Goal: Transaction & Acquisition: Obtain resource

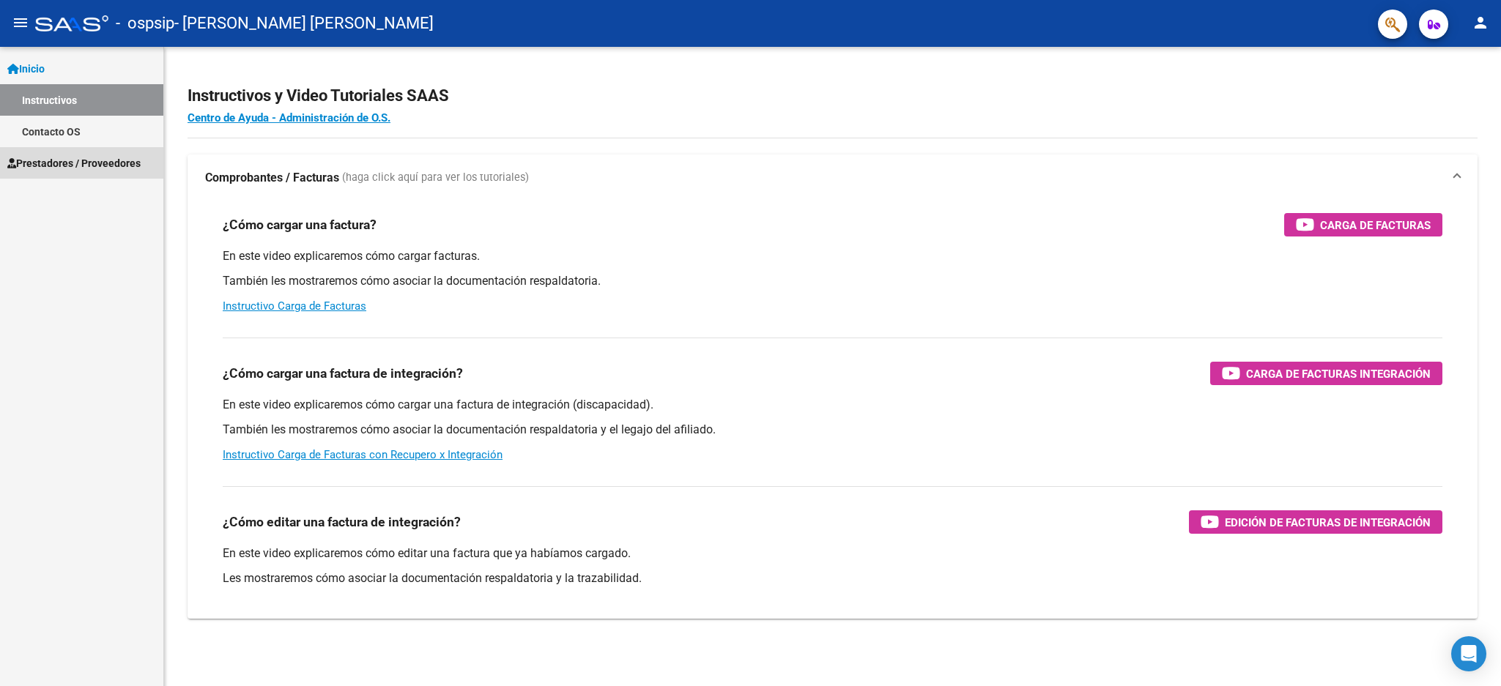
click at [113, 157] on span "Prestadores / Proveedores" at bounding box center [73, 163] width 133 height 16
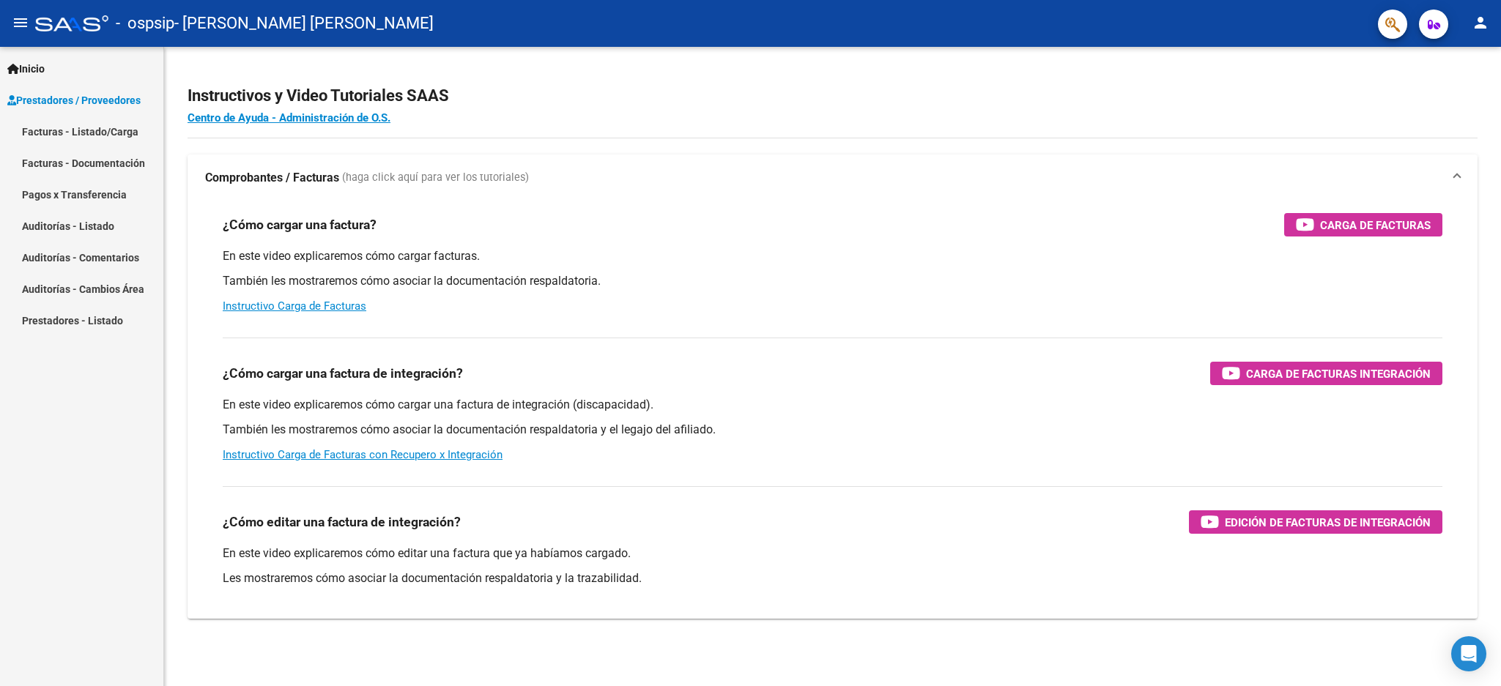
click at [117, 185] on link "Pagos x Transferencia" at bounding box center [81, 194] width 163 height 31
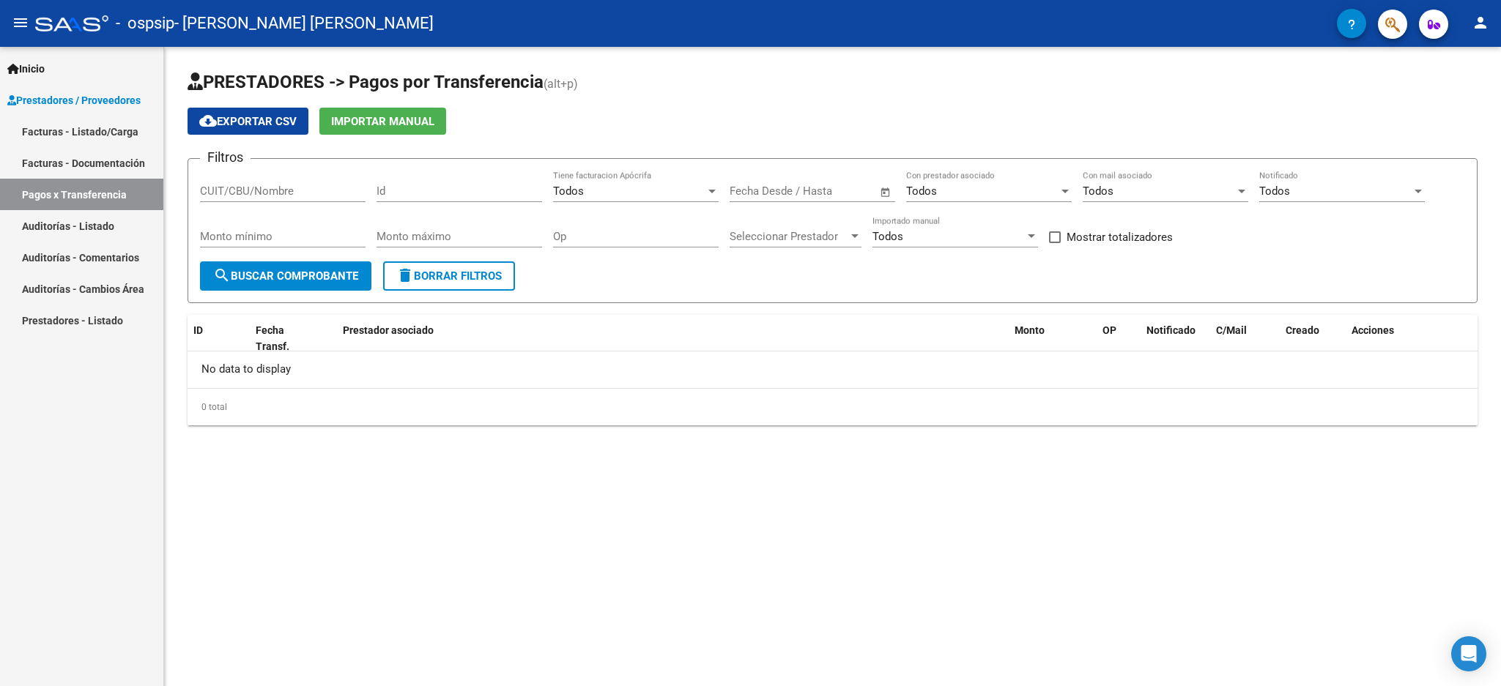
click at [102, 207] on link "Pagos x Transferencia" at bounding box center [81, 194] width 163 height 31
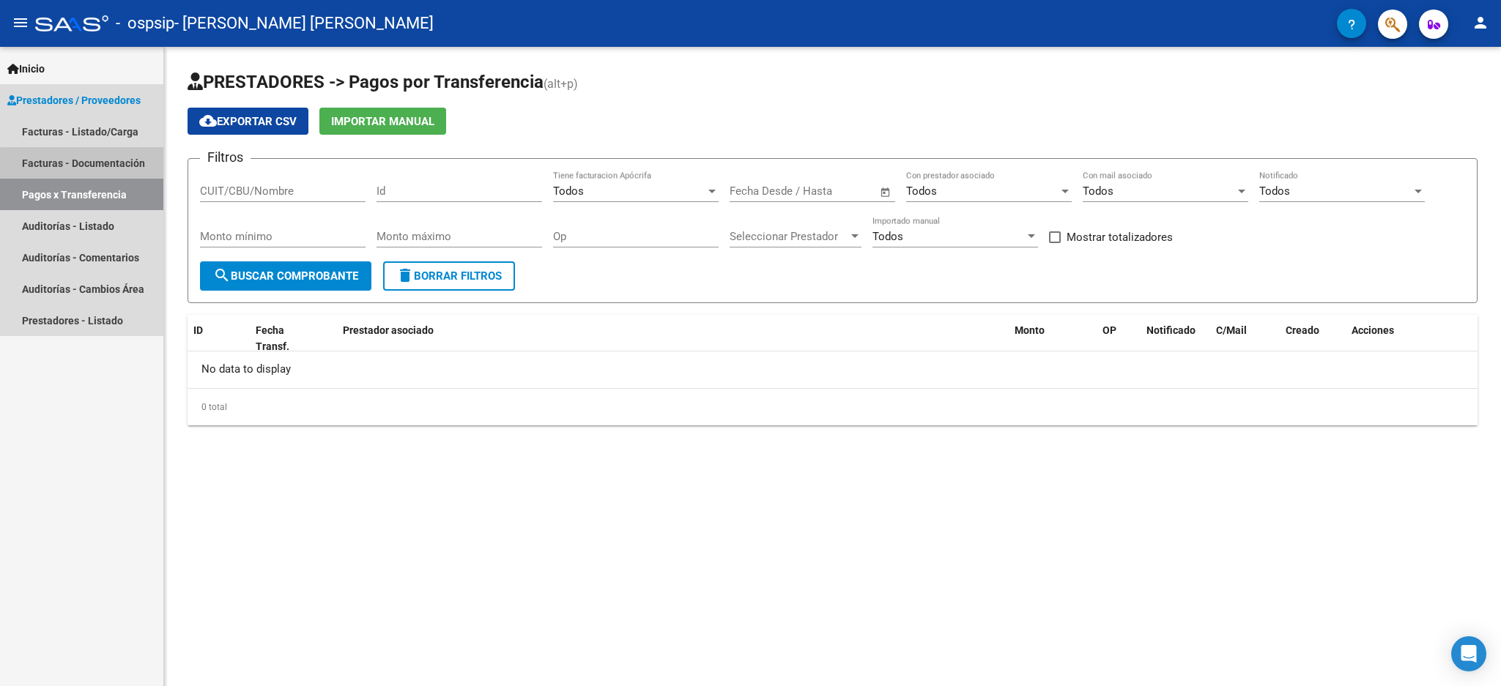
click at [113, 167] on link "Facturas - Documentación" at bounding box center [81, 162] width 163 height 31
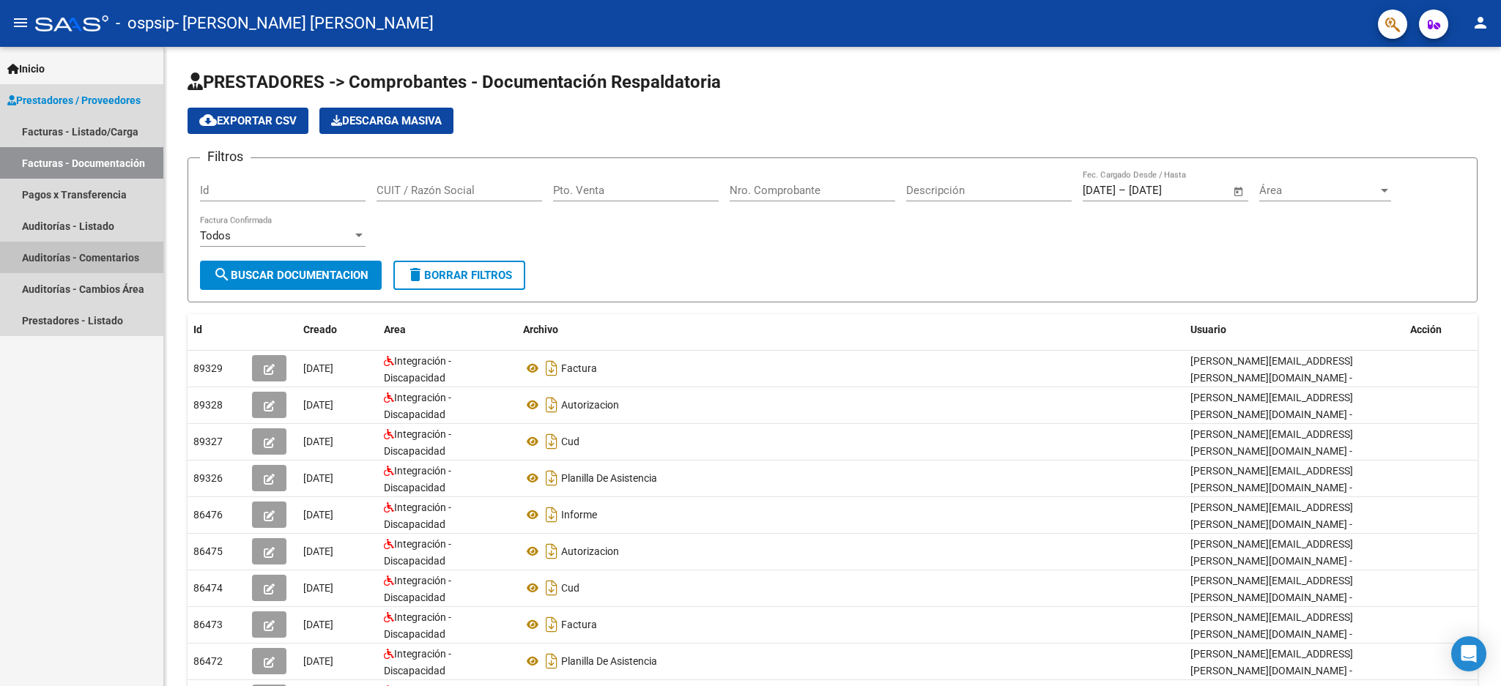
click at [108, 246] on link "Auditorías - Comentarios" at bounding box center [81, 257] width 163 height 31
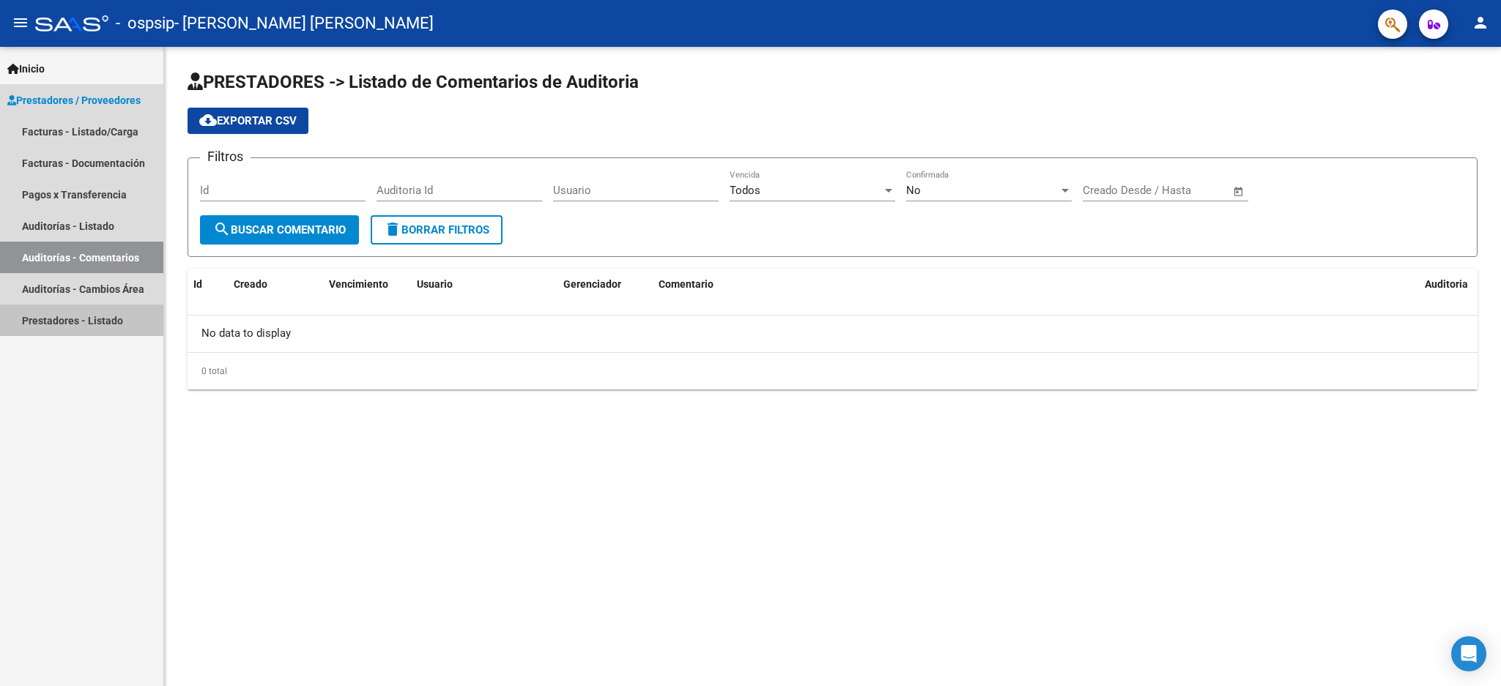
click at [105, 305] on link "Prestadores - Listado" at bounding box center [81, 320] width 163 height 31
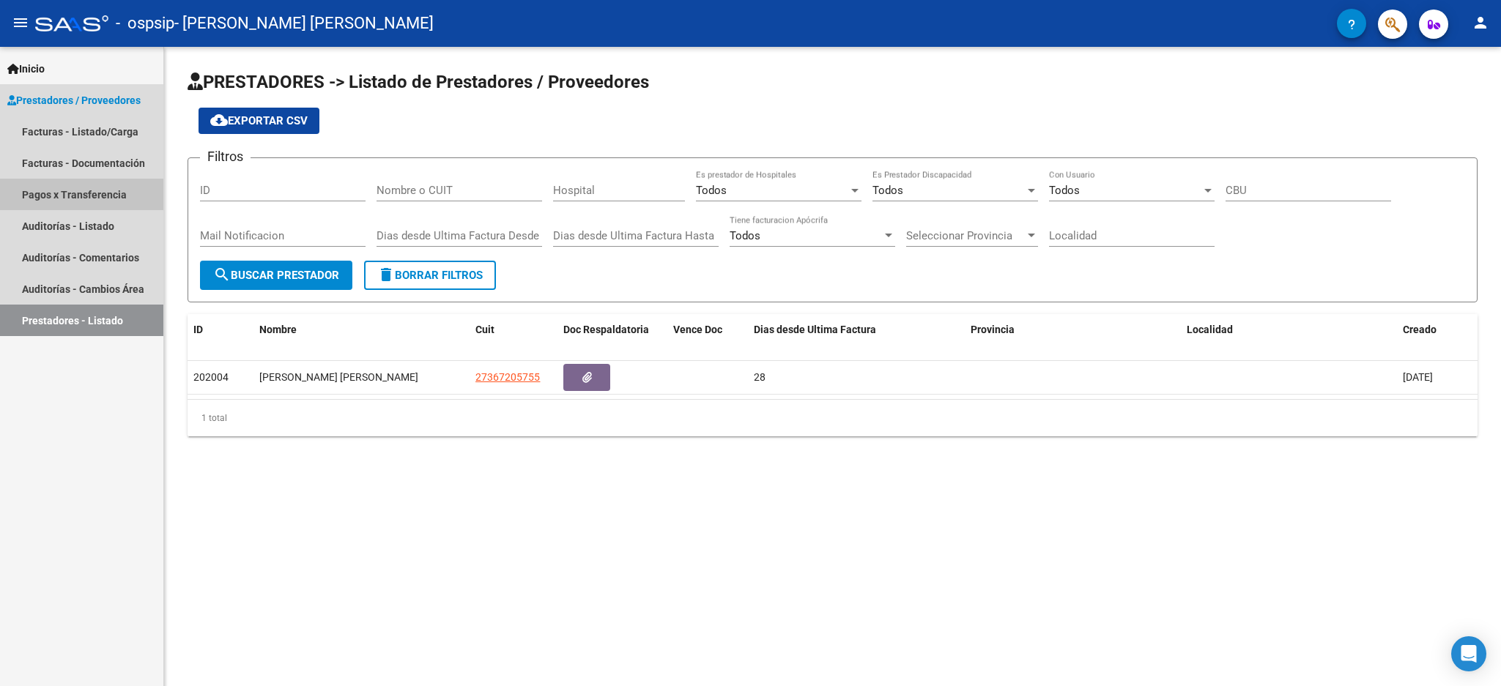
click at [104, 182] on link "Pagos x Transferencia" at bounding box center [81, 194] width 163 height 31
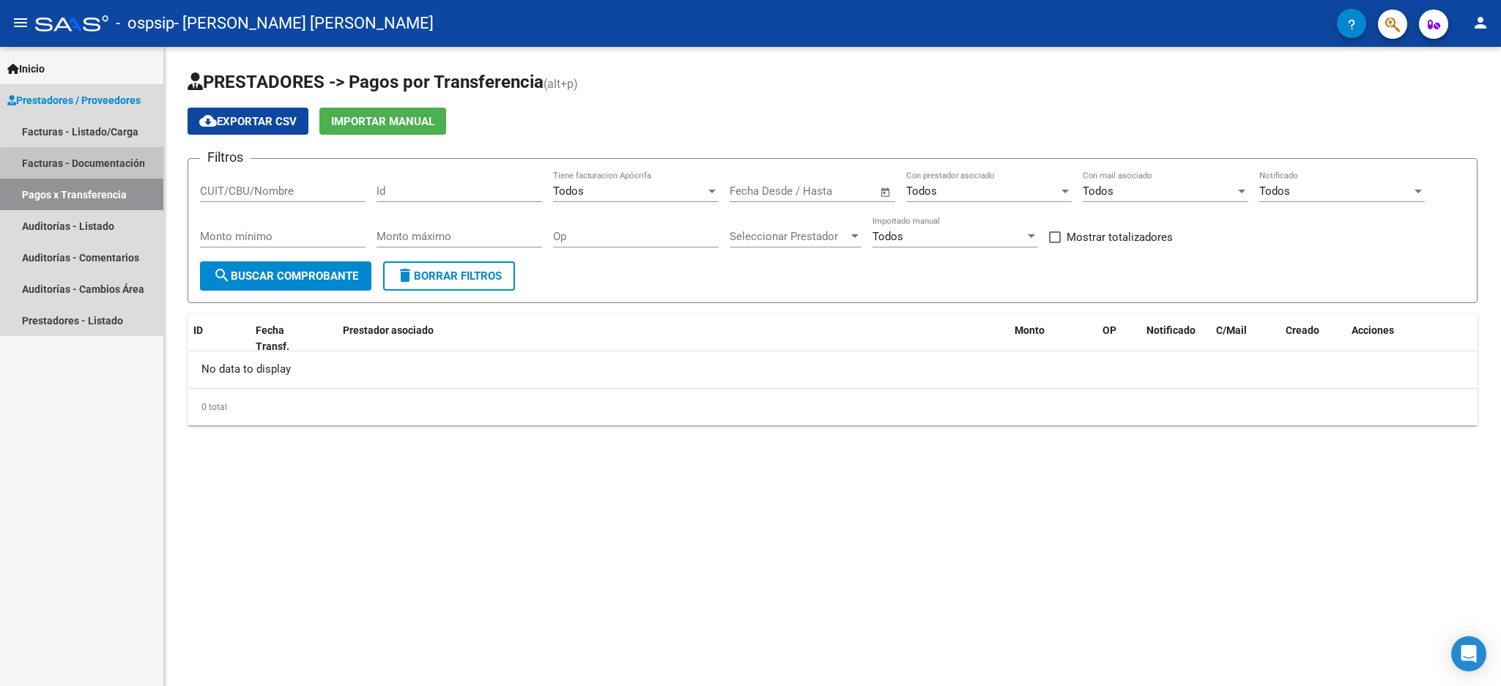
click at [122, 163] on link "Facturas - Documentación" at bounding box center [81, 162] width 163 height 31
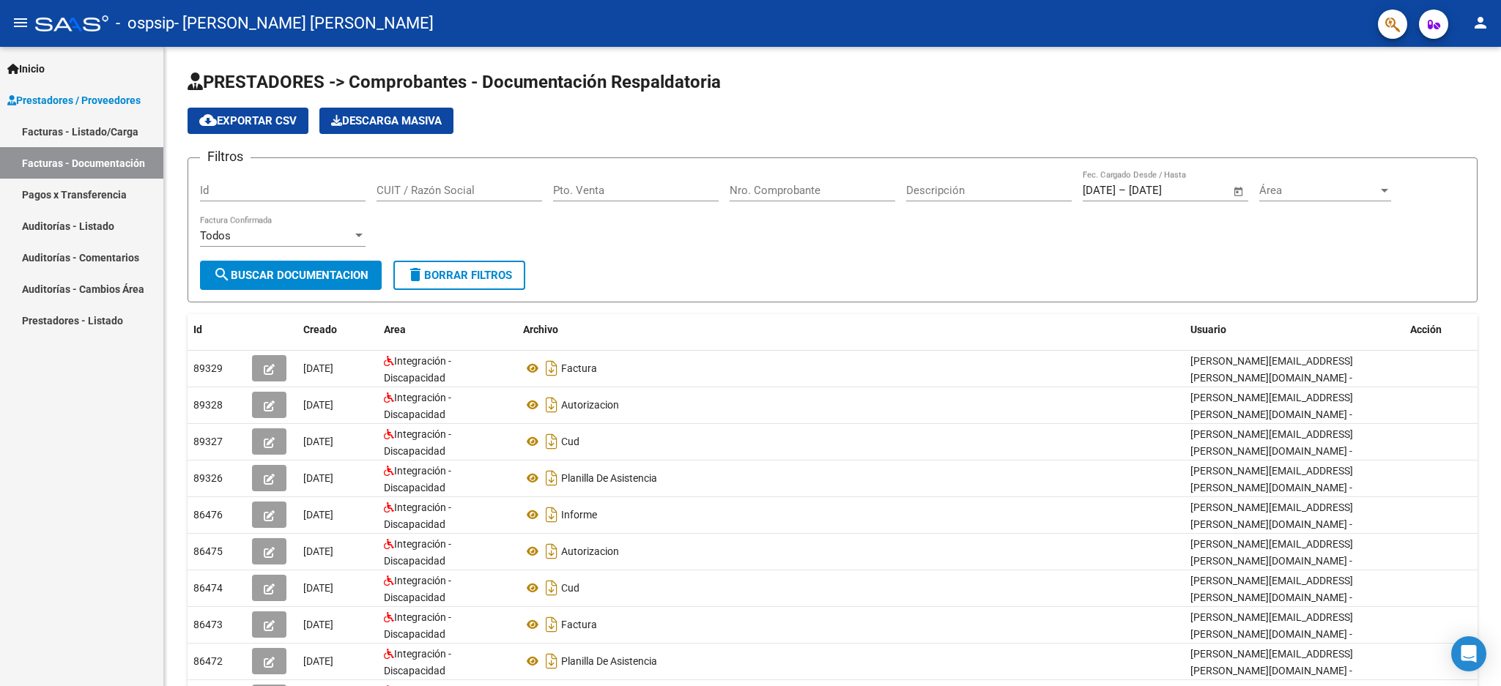
click at [126, 123] on link "Facturas - Listado/Carga" at bounding box center [81, 131] width 163 height 31
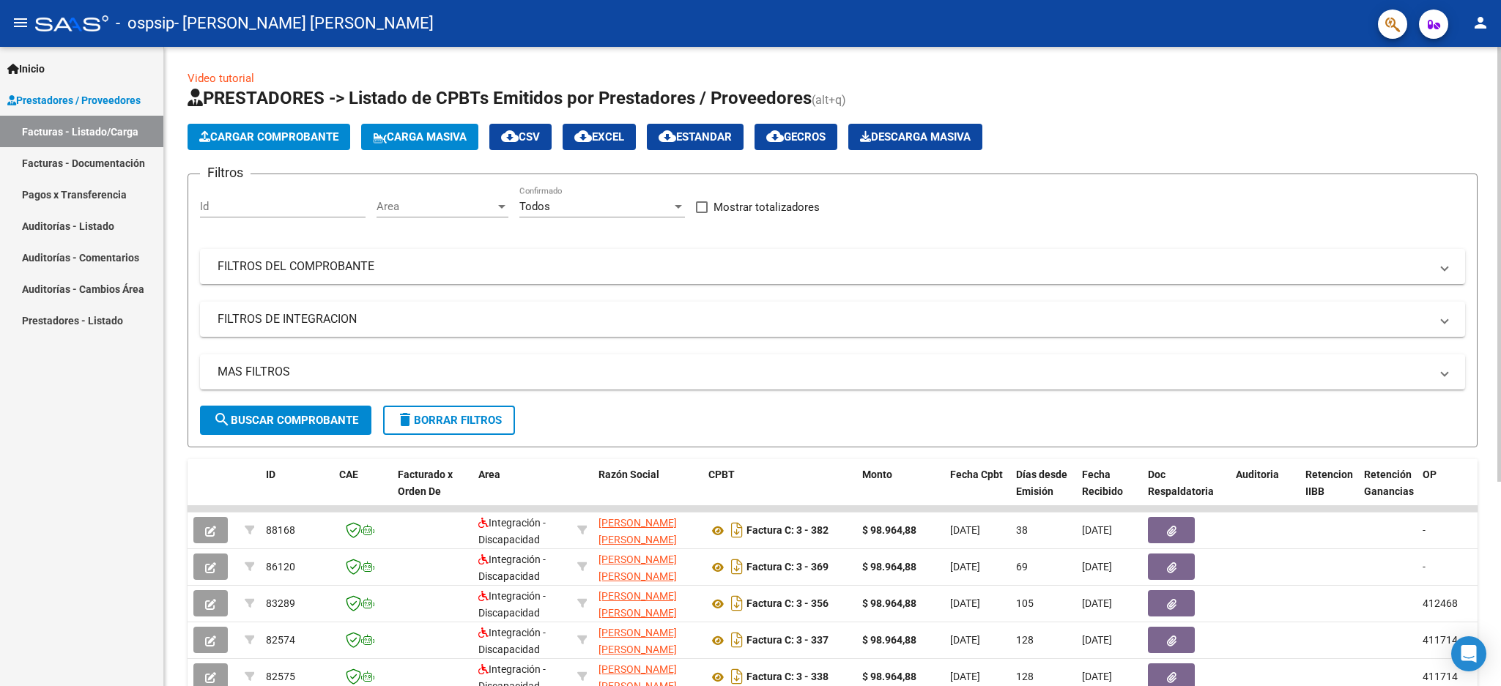
click at [1492, 203] on div "Video tutorial PRESTADORES -> Listado de CPBTs Emitidos por Prestadores / Prove…" at bounding box center [832, 507] width 1336 height 921
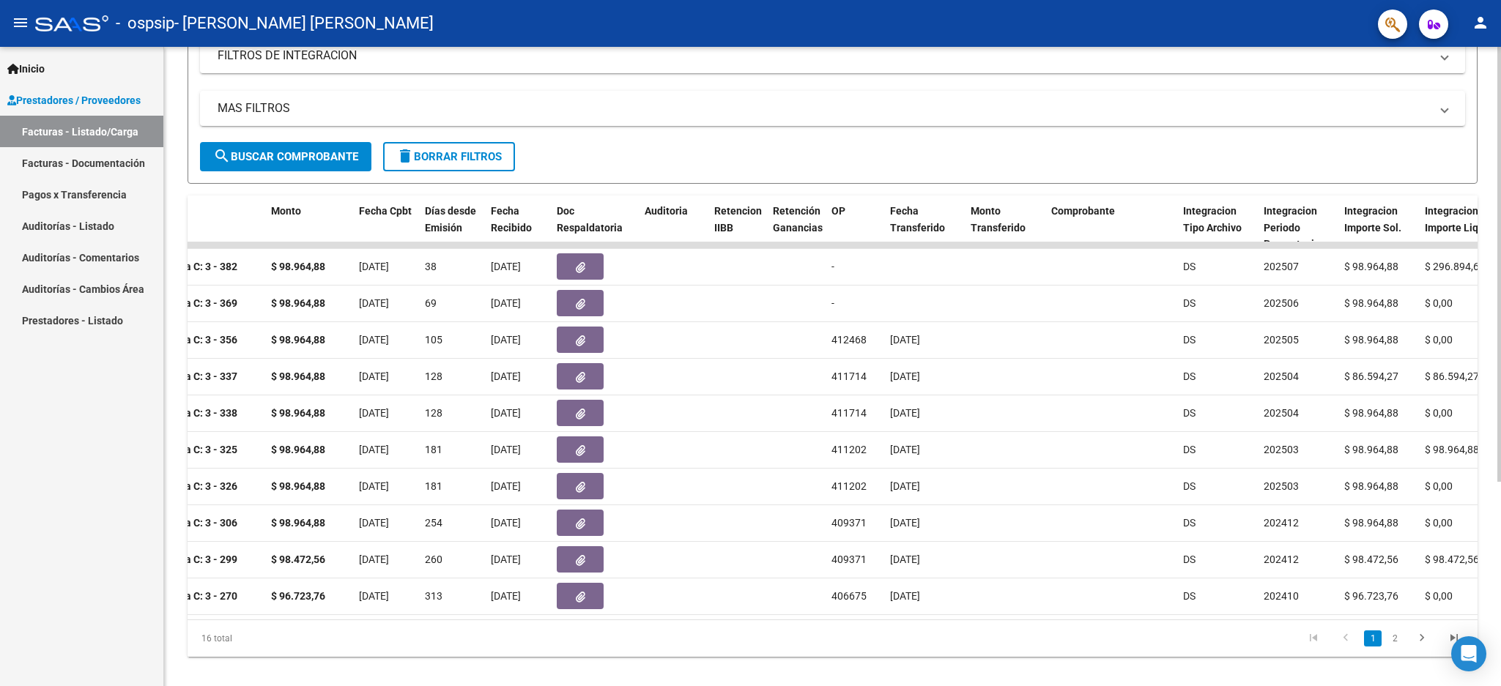
scroll to position [0, 593]
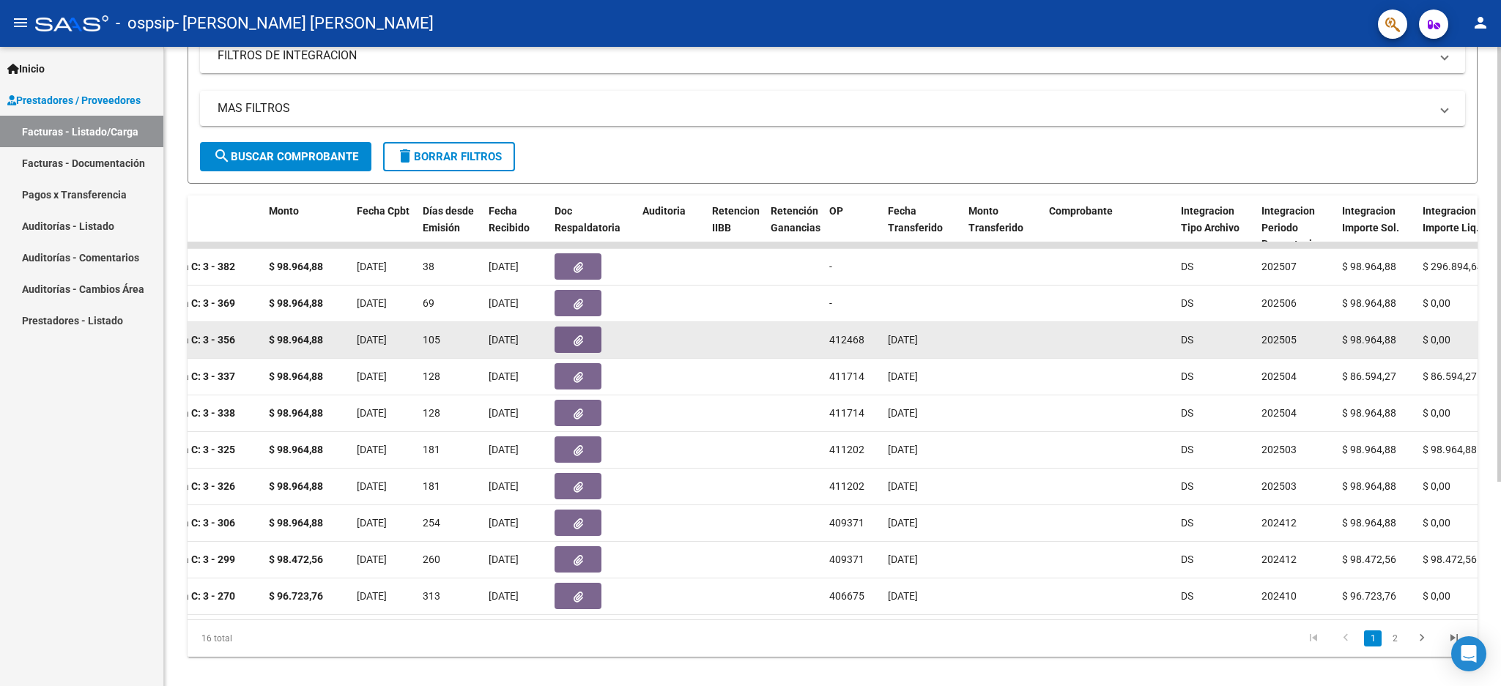
click at [574, 330] on button "button" at bounding box center [577, 340] width 47 height 26
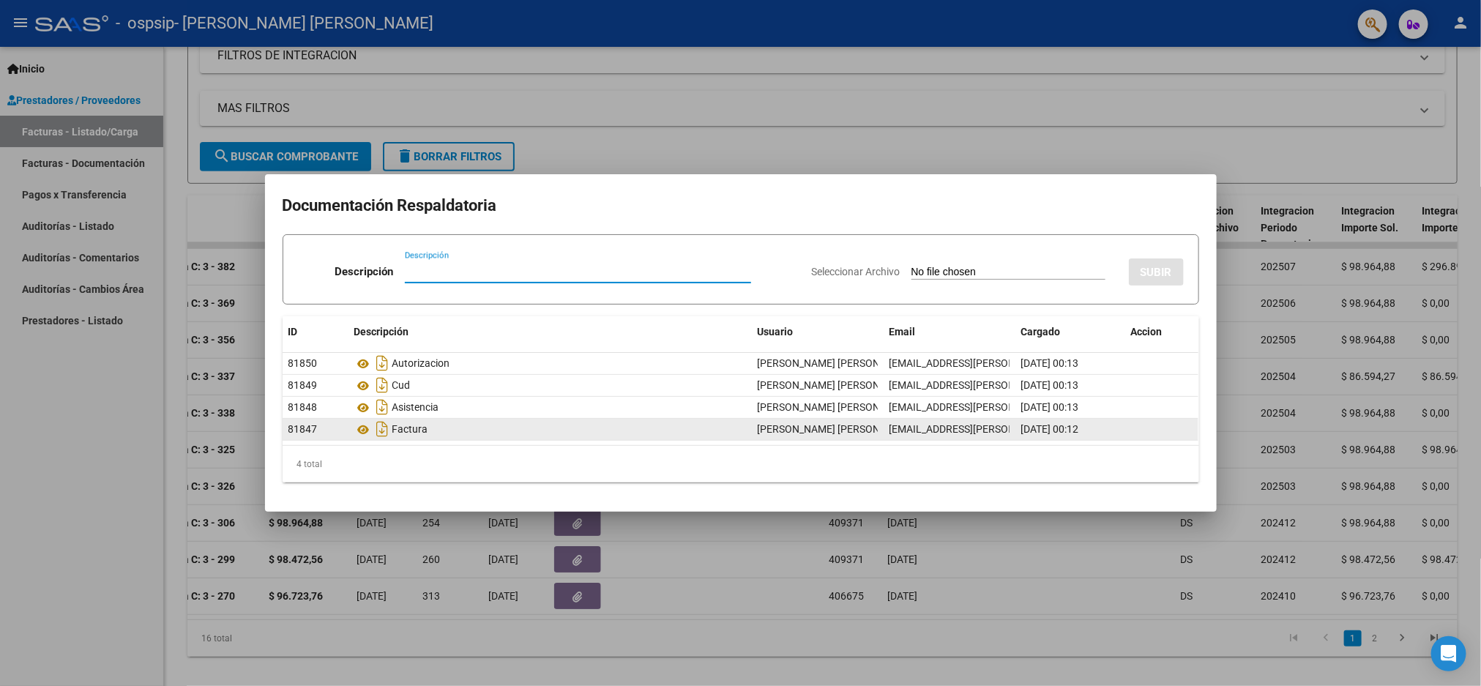
click at [1062, 426] on span "[DATE] 00:12" at bounding box center [1051, 429] width 58 height 12
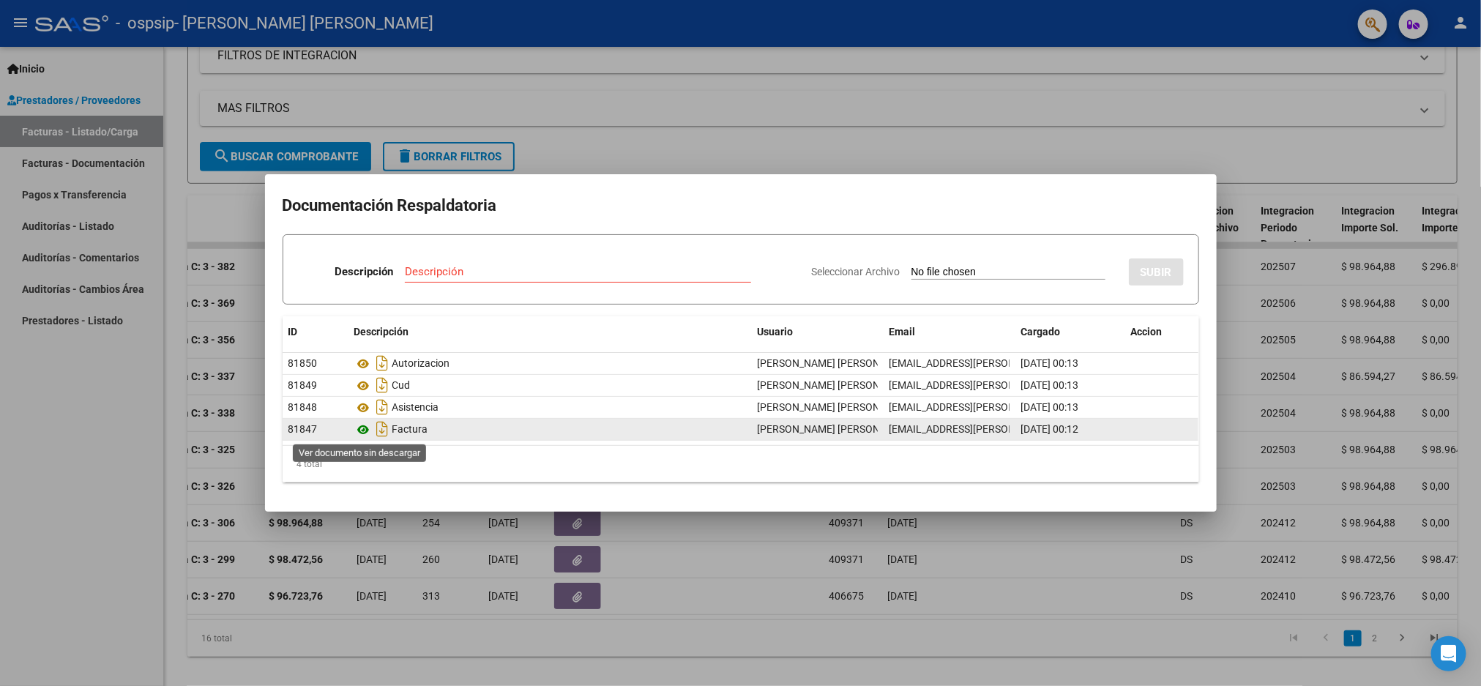
click at [360, 429] on icon at bounding box center [363, 430] width 19 height 18
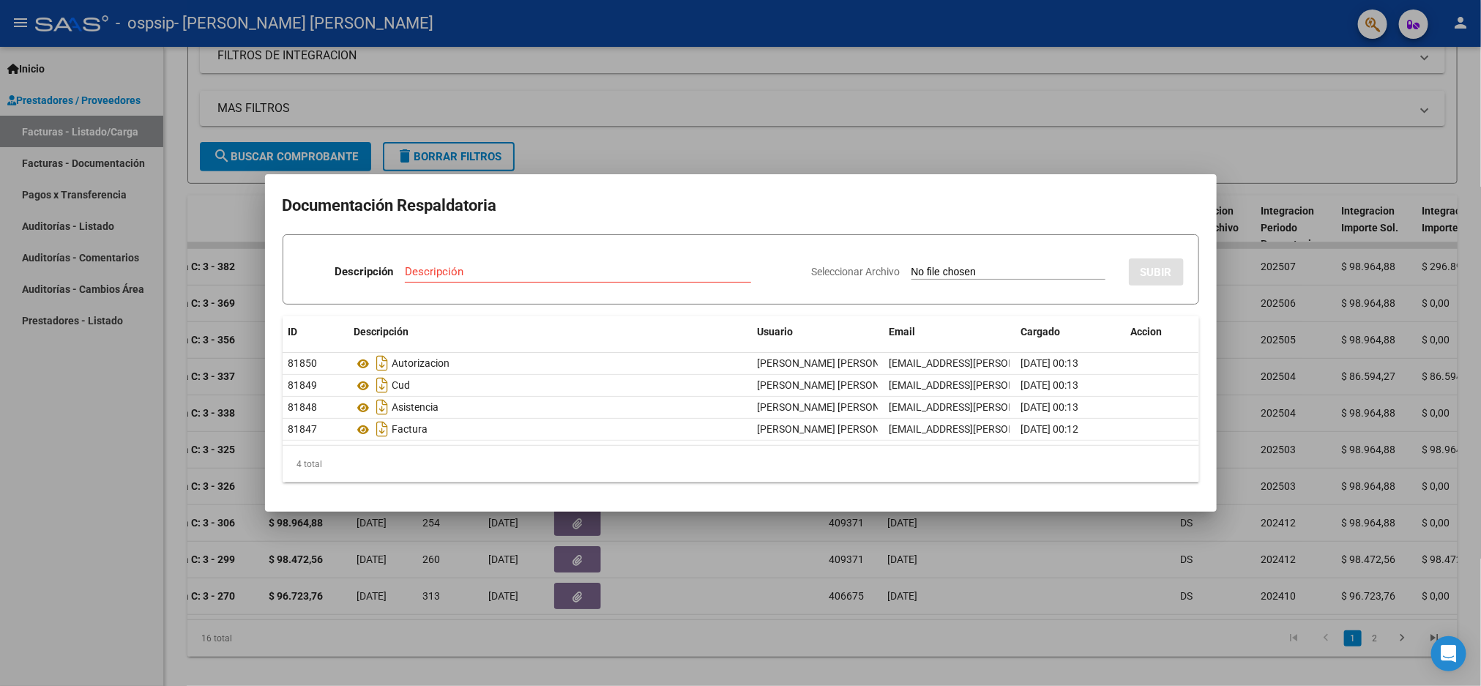
click at [73, 569] on div at bounding box center [740, 343] width 1481 height 686
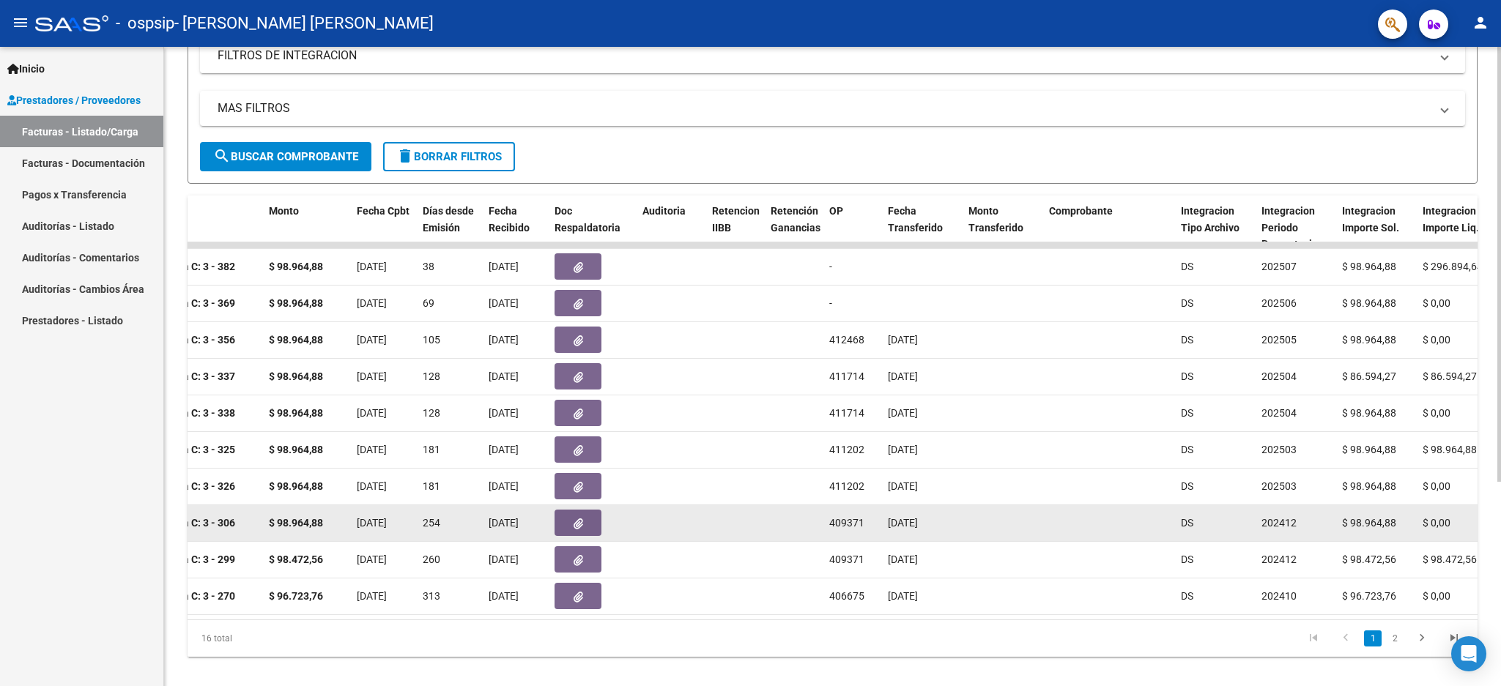
click at [558, 516] on button "button" at bounding box center [577, 523] width 47 height 26
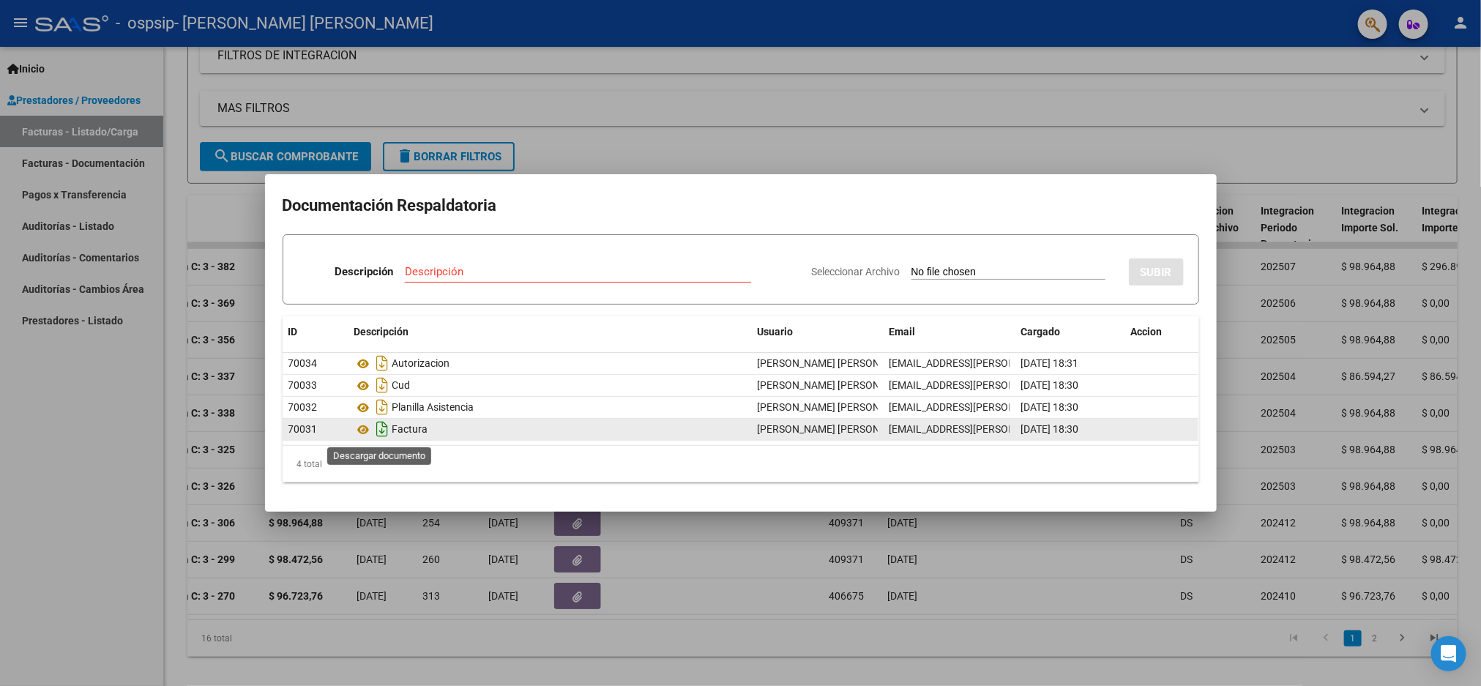
click at [378, 428] on icon "Descargar documento" at bounding box center [382, 428] width 19 height 23
click at [875, 598] on div at bounding box center [740, 343] width 1481 height 686
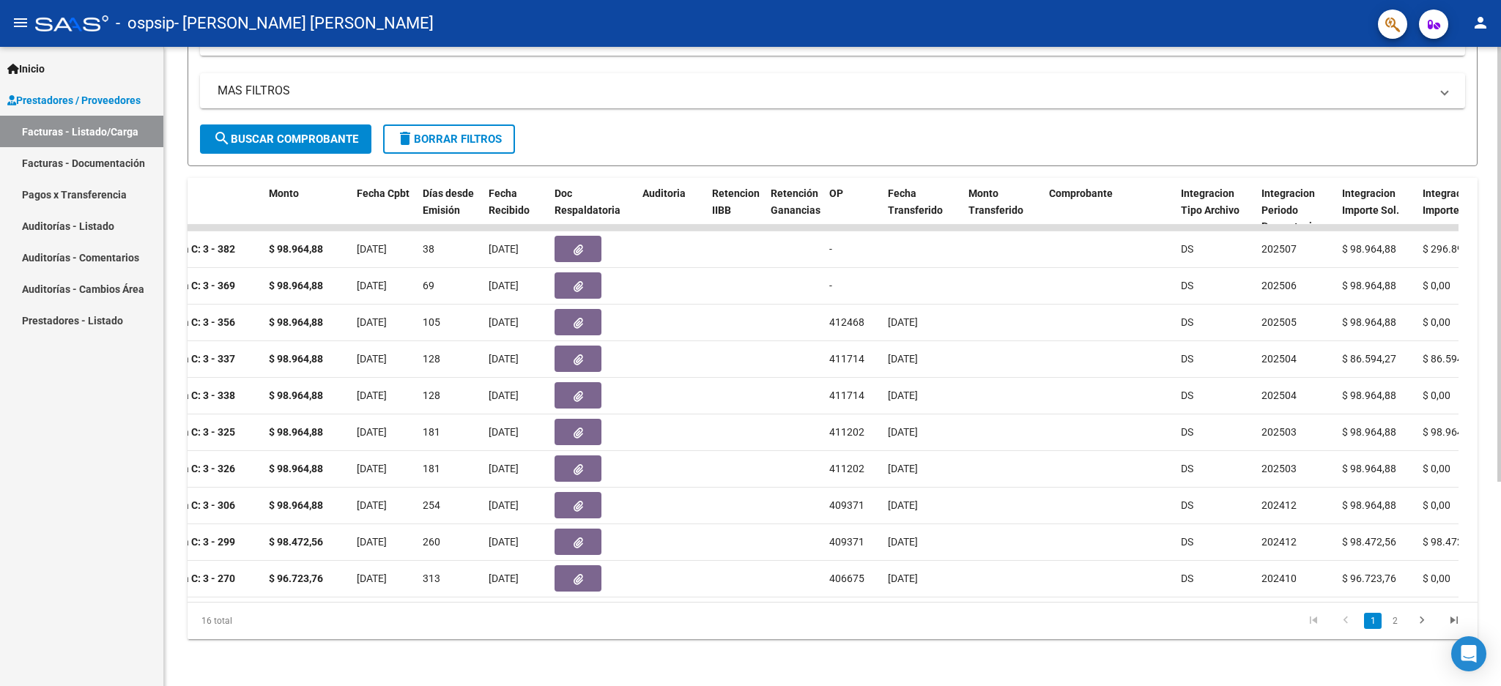
scroll to position [301, 0]
click at [1499, 332] on div at bounding box center [1499, 264] width 4 height 435
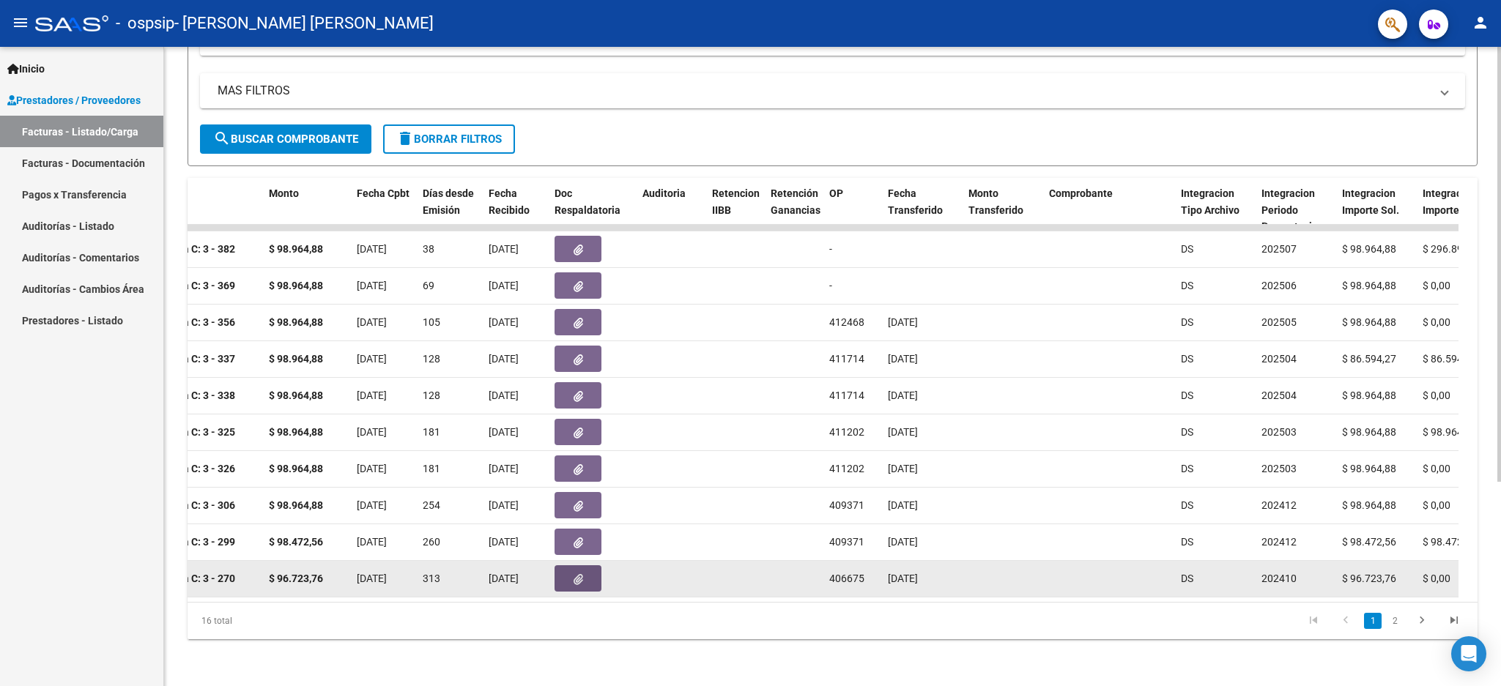
click at [579, 567] on button "button" at bounding box center [577, 578] width 47 height 26
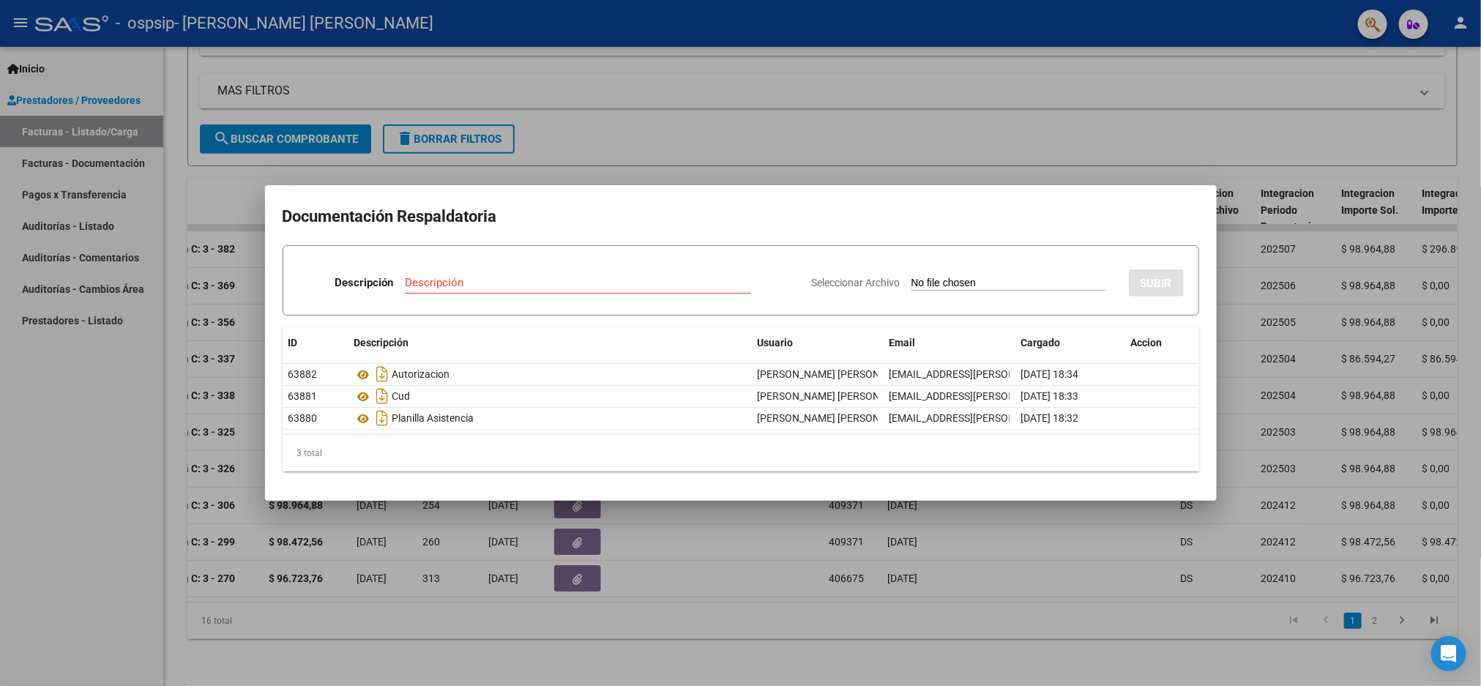
click at [1003, 545] on div at bounding box center [740, 343] width 1481 height 686
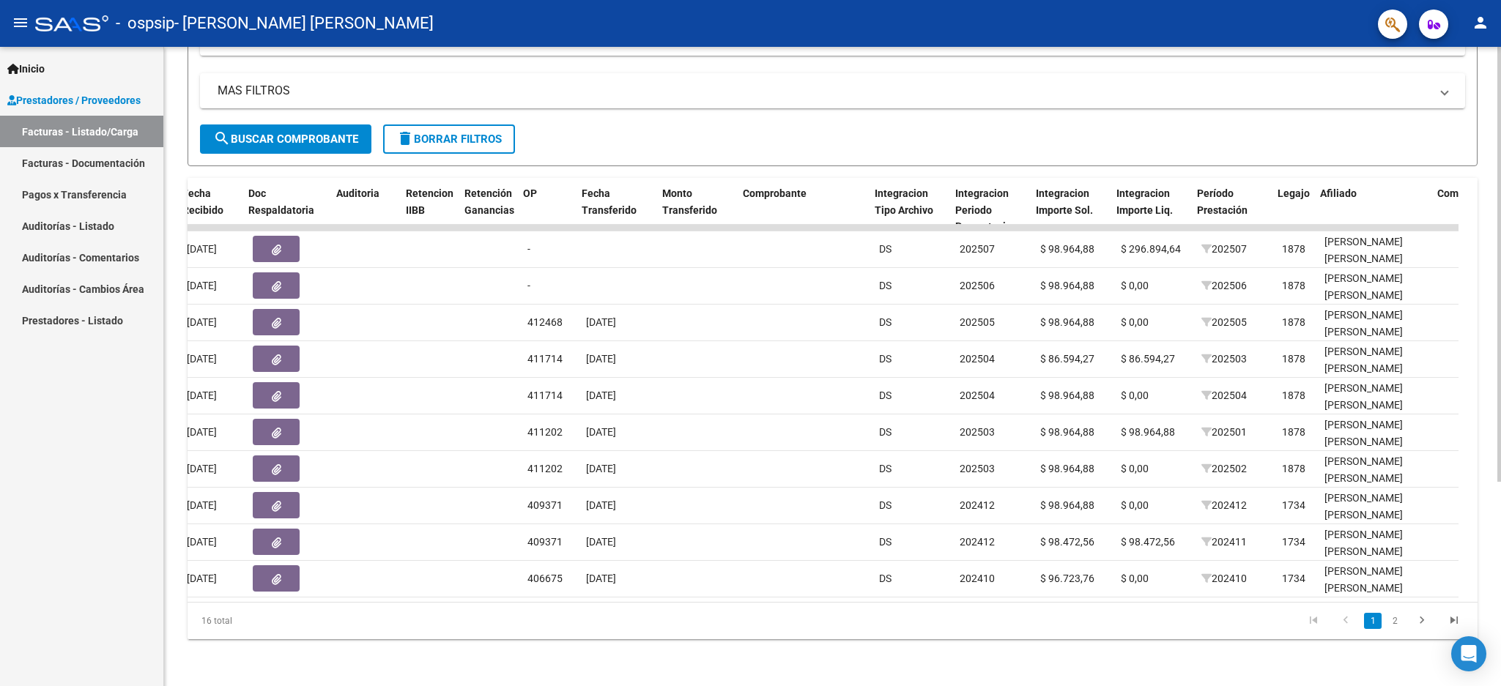
scroll to position [0, 901]
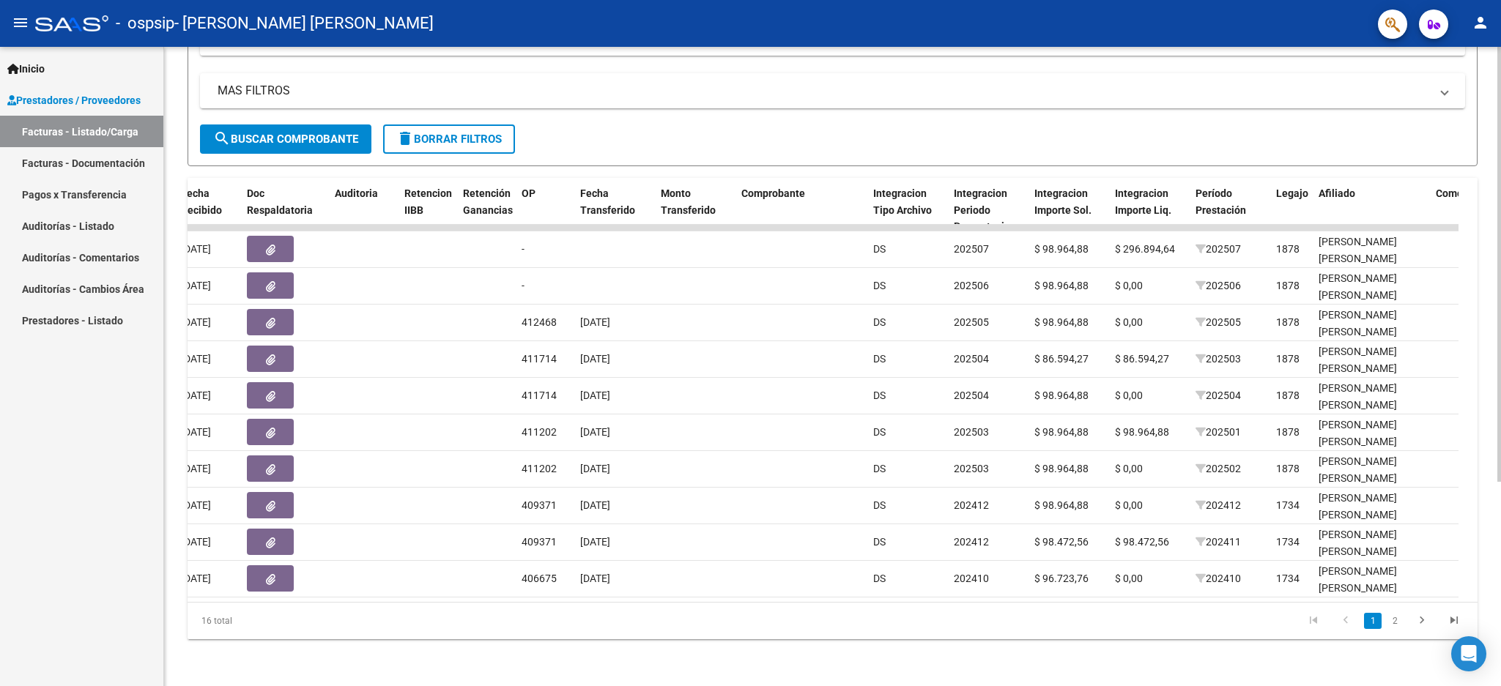
click at [1495, 483] on div "Video tutorial PRESTADORES -> Listado de CPBTs Emitidos por Prestadores / Prove…" at bounding box center [834, 226] width 1340 height 921
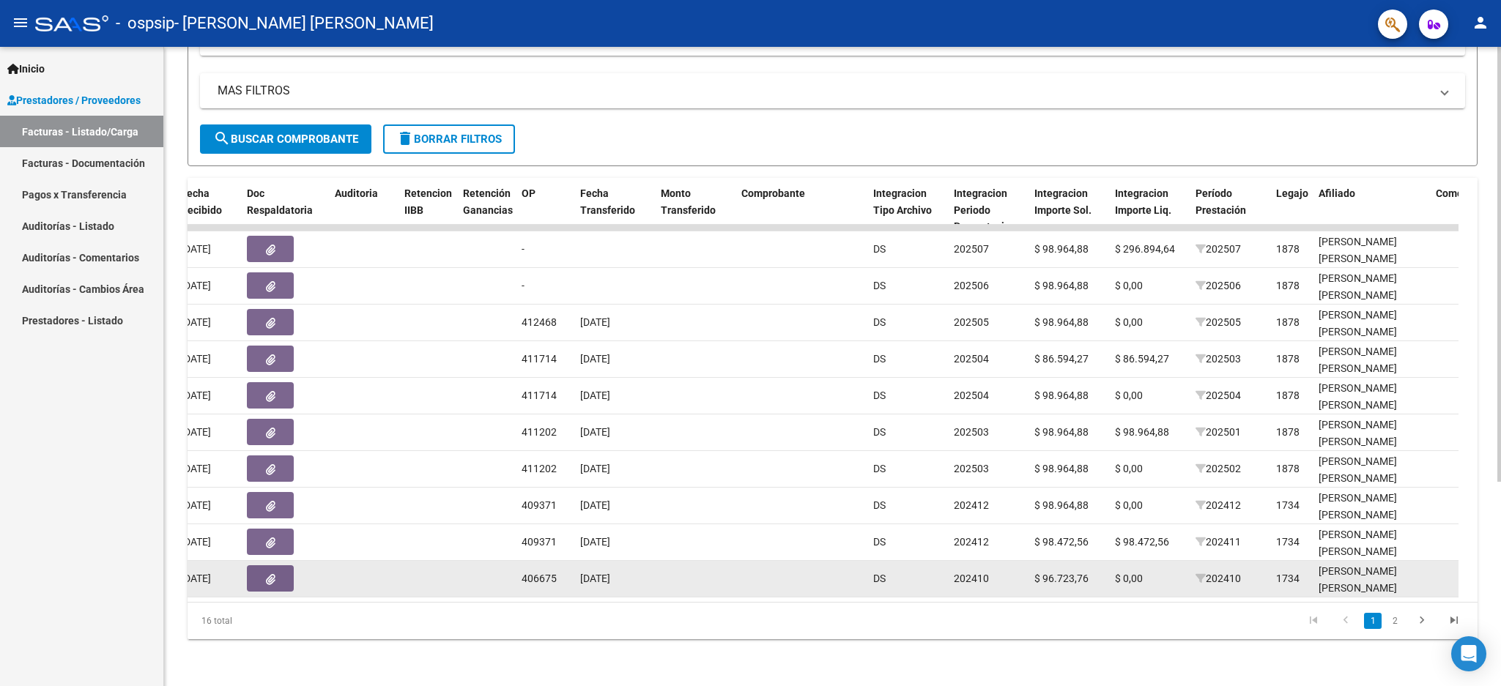
click at [1147, 571] on datatable-body-cell "$ 0,00" at bounding box center [1149, 579] width 81 height 36
